Goal: Task Accomplishment & Management: Use online tool/utility

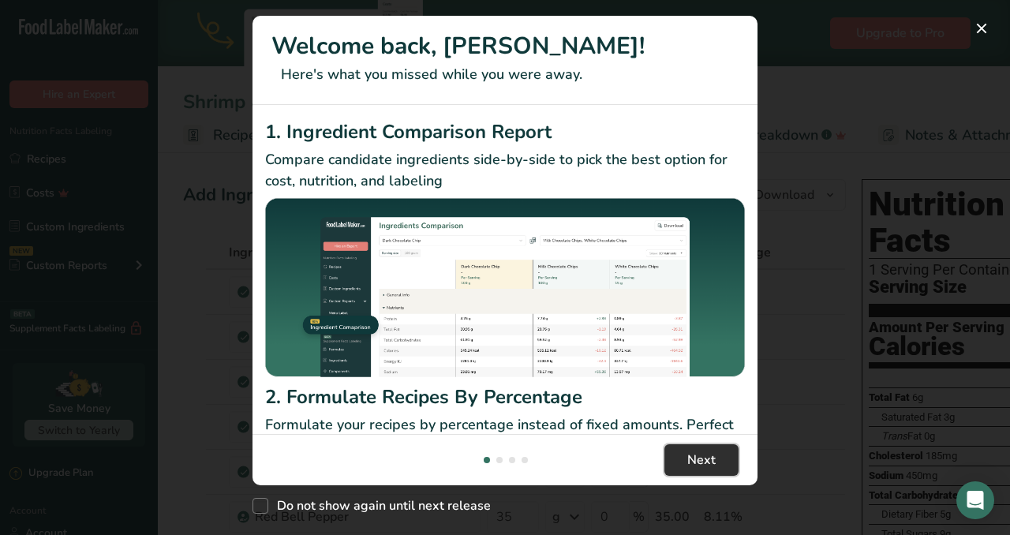
click at [721, 462] on button "Next" at bounding box center [702, 460] width 74 height 32
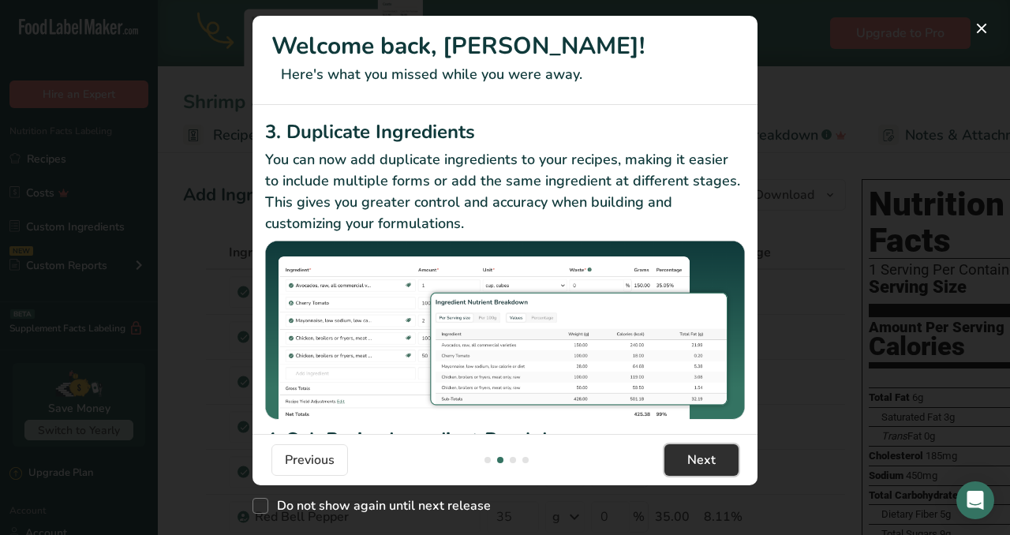
click at [721, 462] on button "Next" at bounding box center [702, 460] width 74 height 32
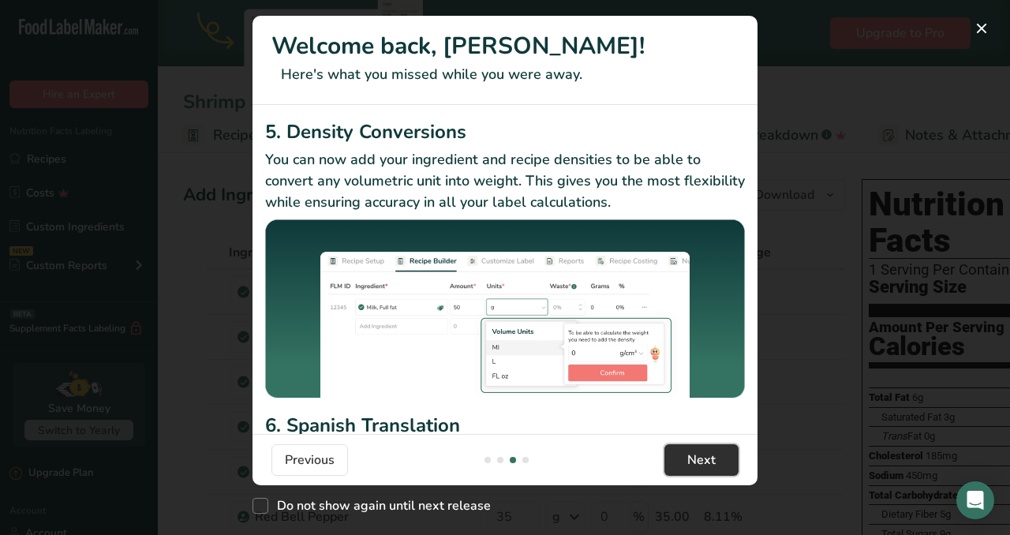
click at [721, 462] on button "Next" at bounding box center [702, 460] width 74 height 32
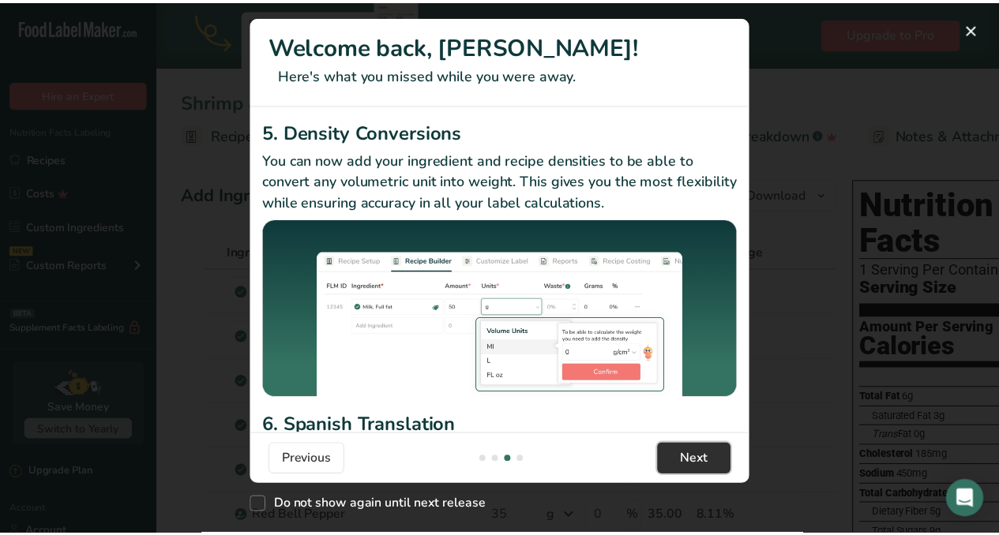
scroll to position [0, 1516]
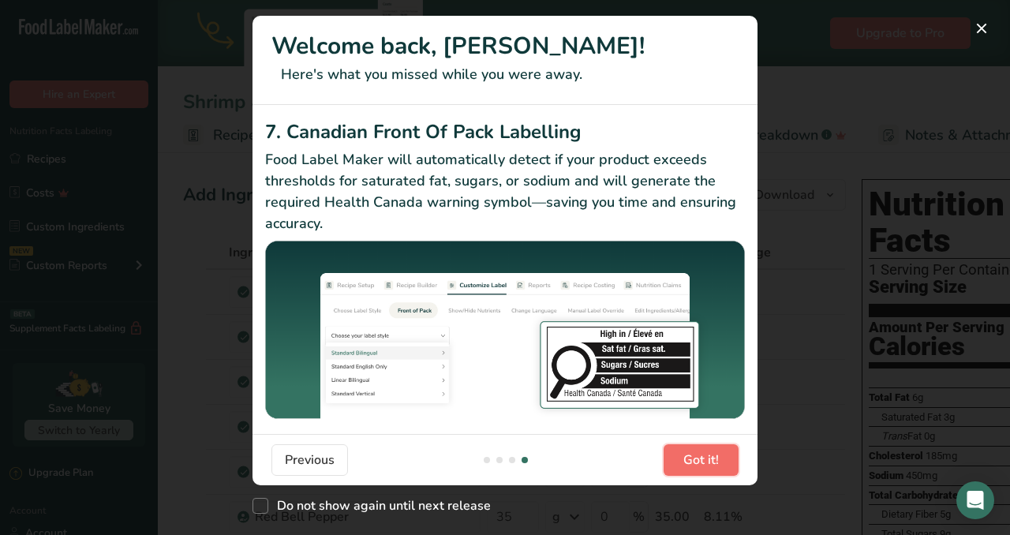
click at [721, 462] on button "Got it!" at bounding box center [701, 460] width 75 height 32
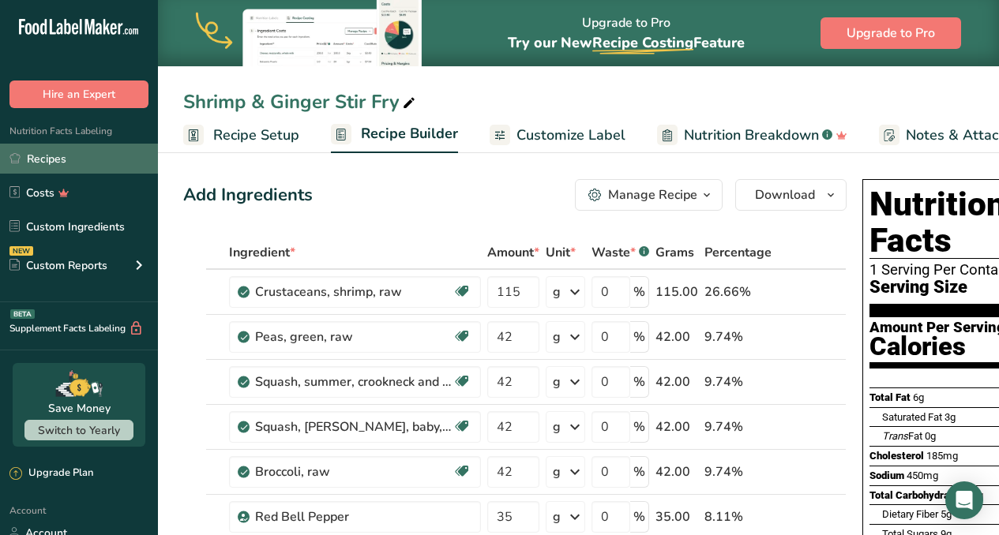
click at [54, 160] on link "Recipes" at bounding box center [79, 159] width 158 height 30
